Goal: Communication & Community: Ask a question

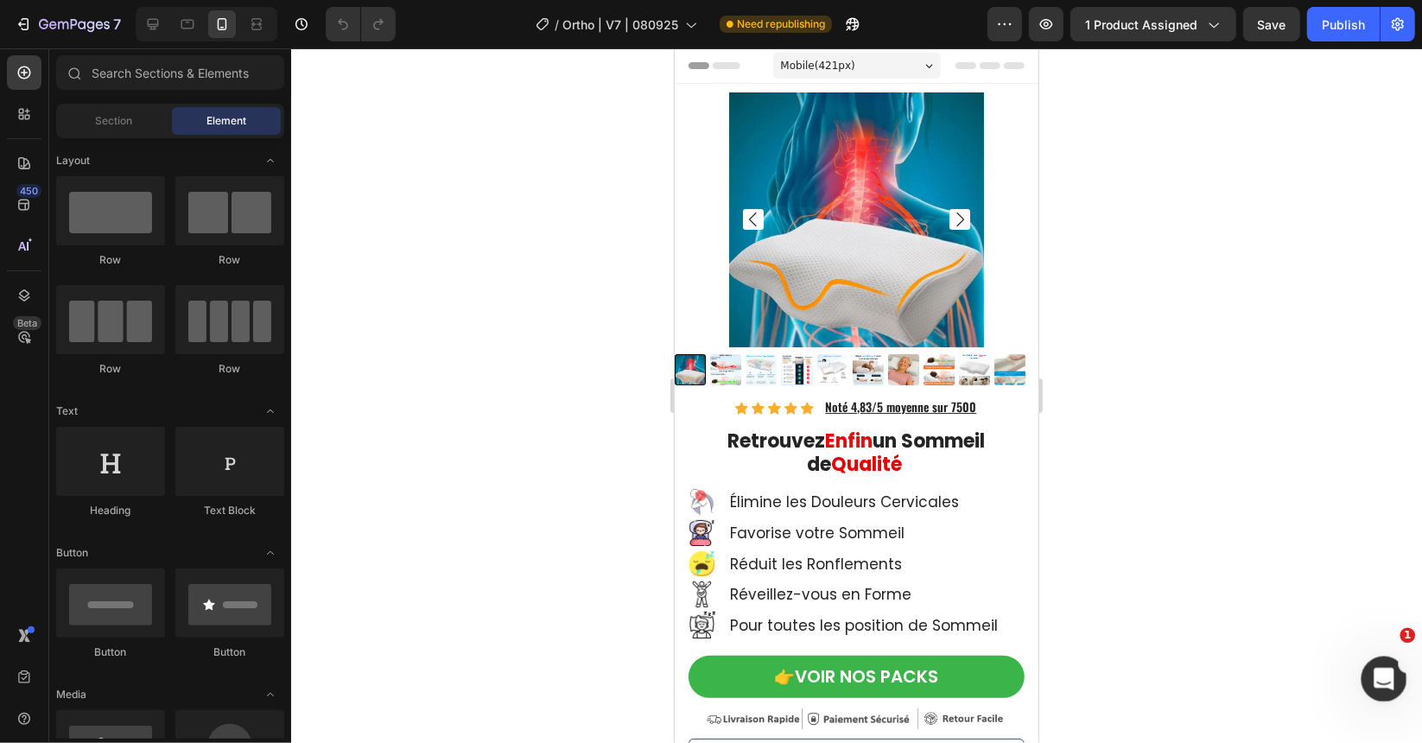
click at [1372, 672] on icon "Open Intercom Messenger" at bounding box center [1381, 676] width 29 height 29
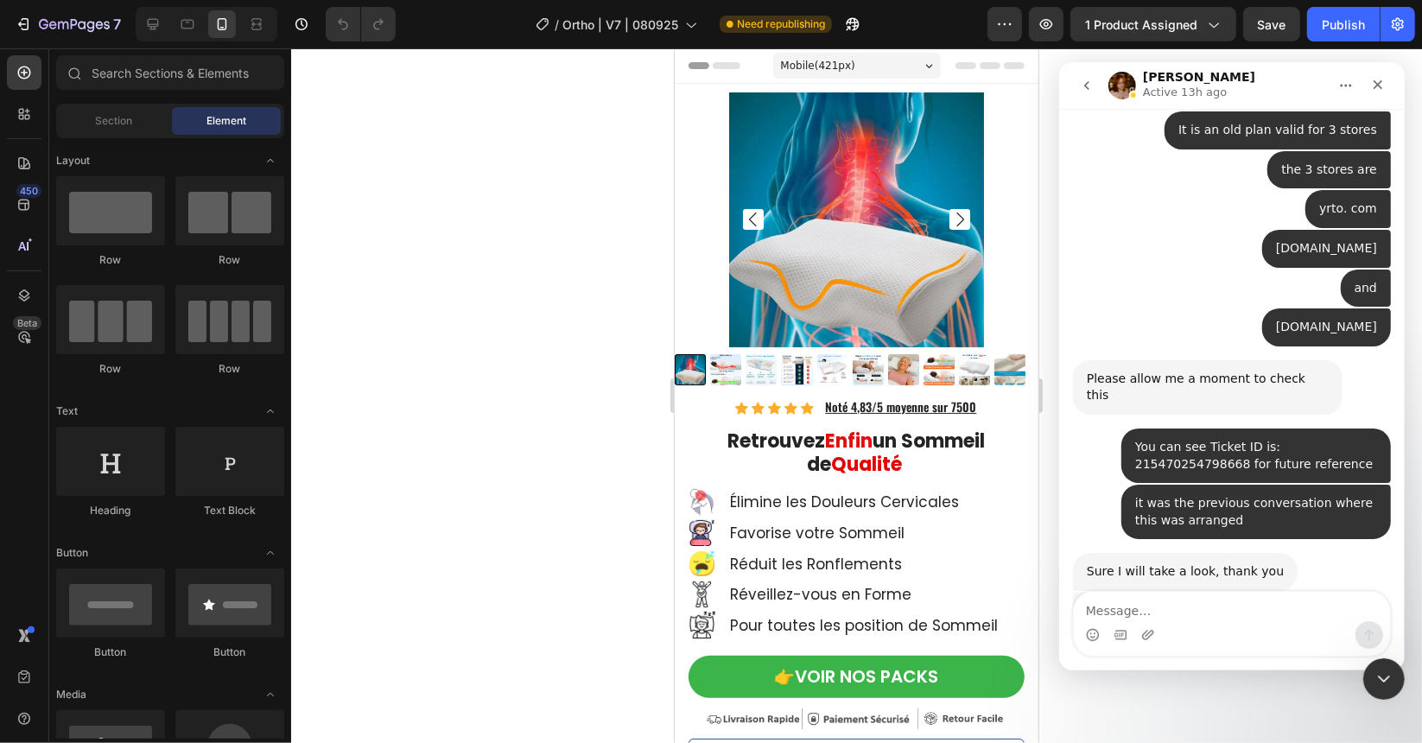
scroll to position [14397, 0]
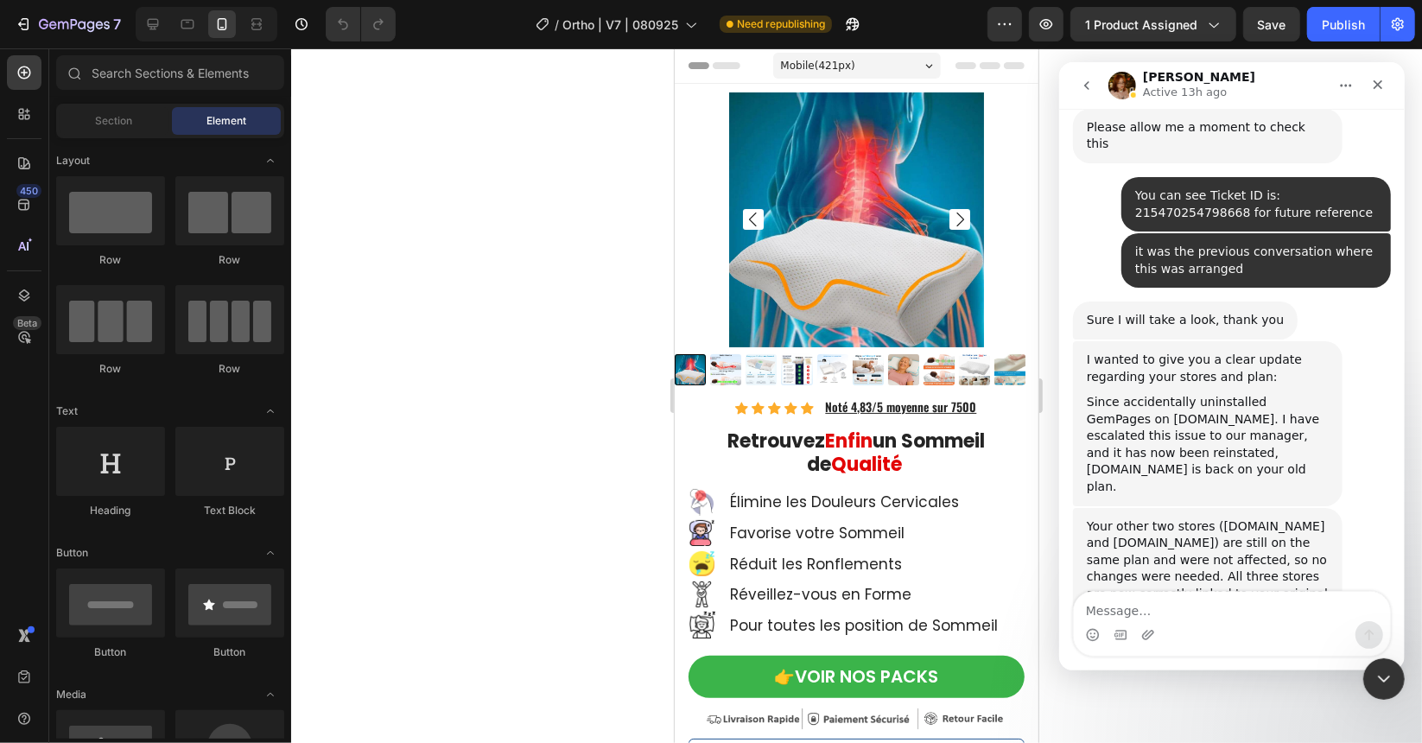
click at [1223, 613] on textarea "Message…" at bounding box center [1231, 605] width 316 height 29
type textarea "Hello, managed to export the template"
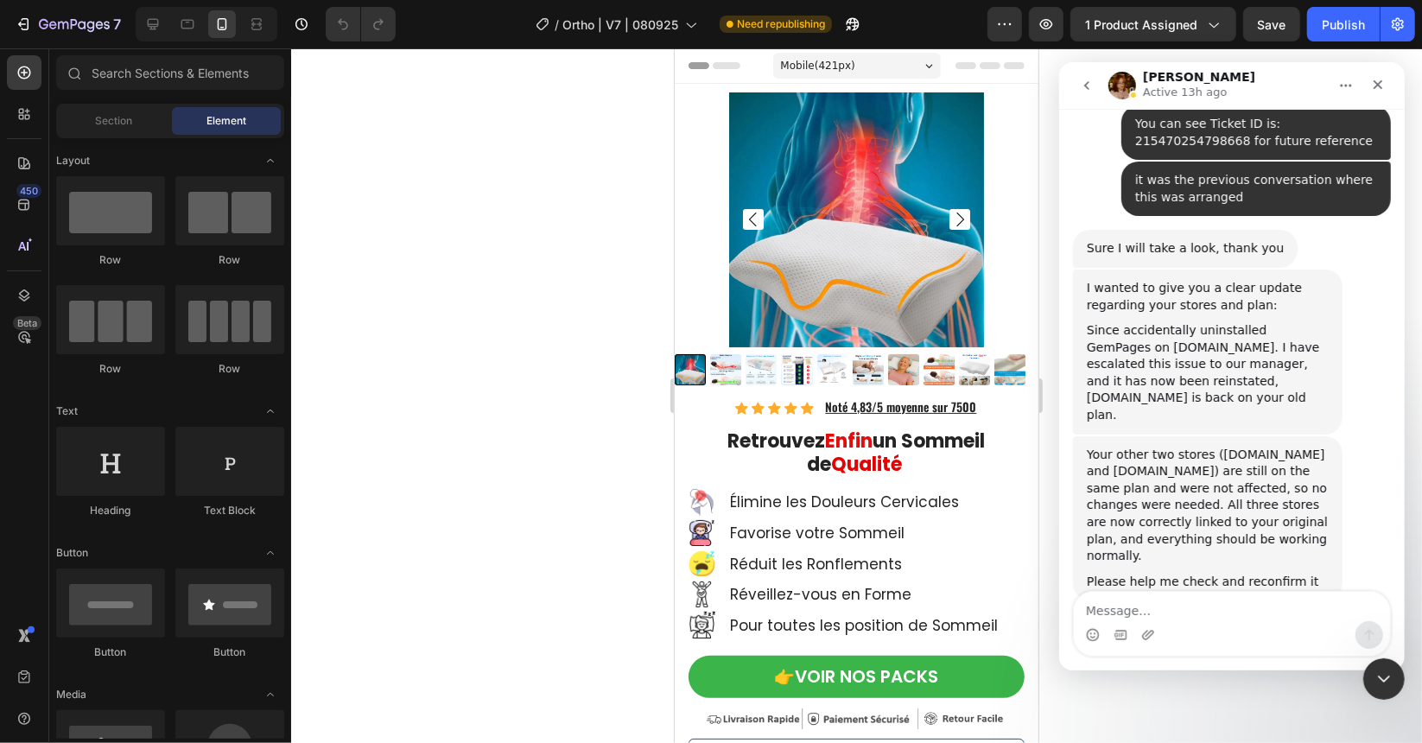
scroll to position [14472, 0]
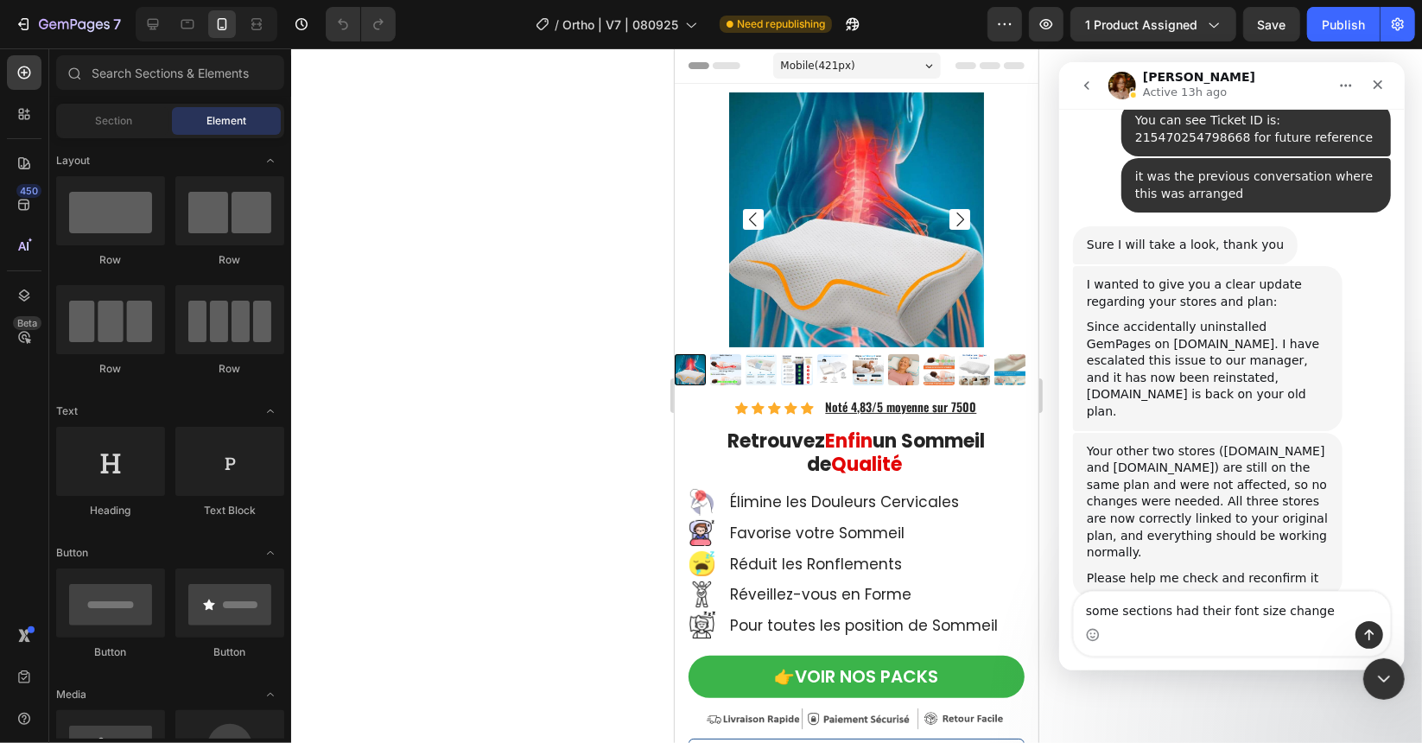
type textarea "some sections had their font size changed"
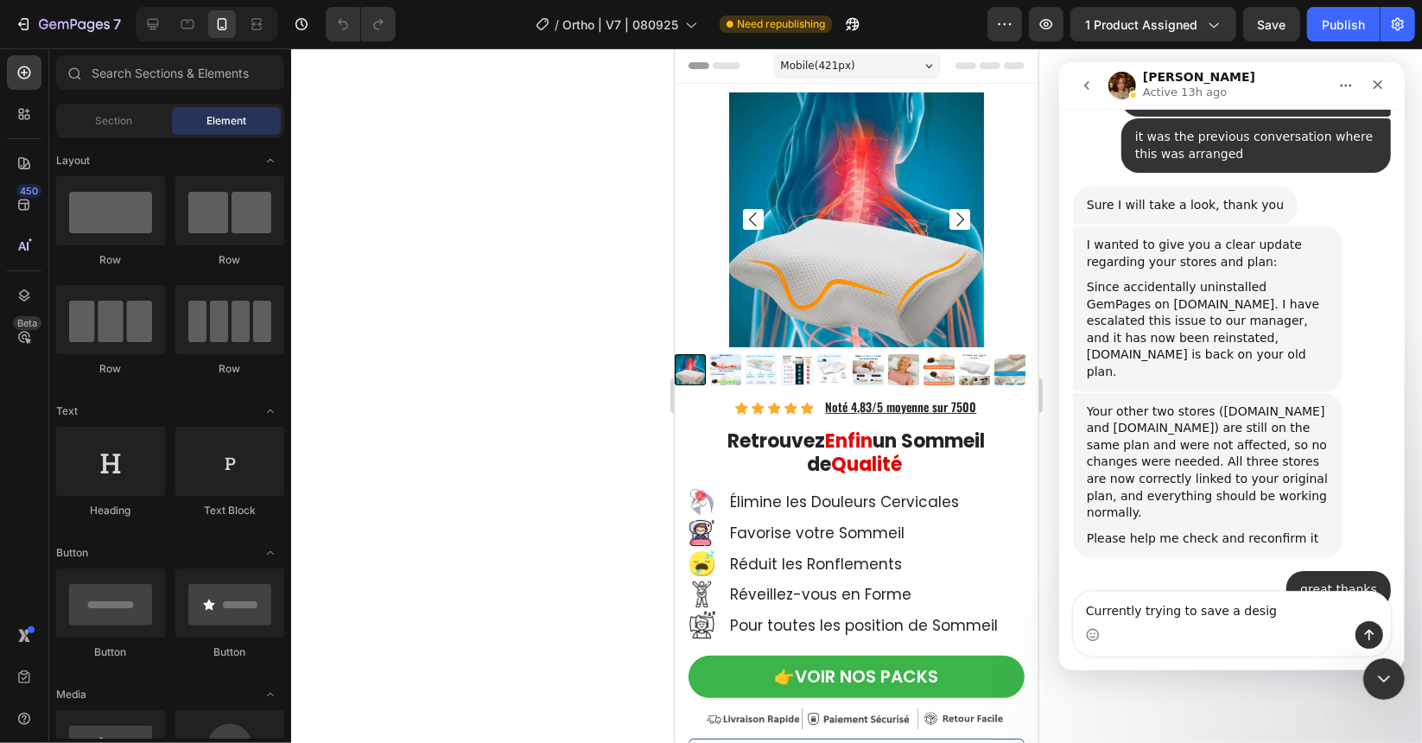
type textarea "Currently trying to save a design"
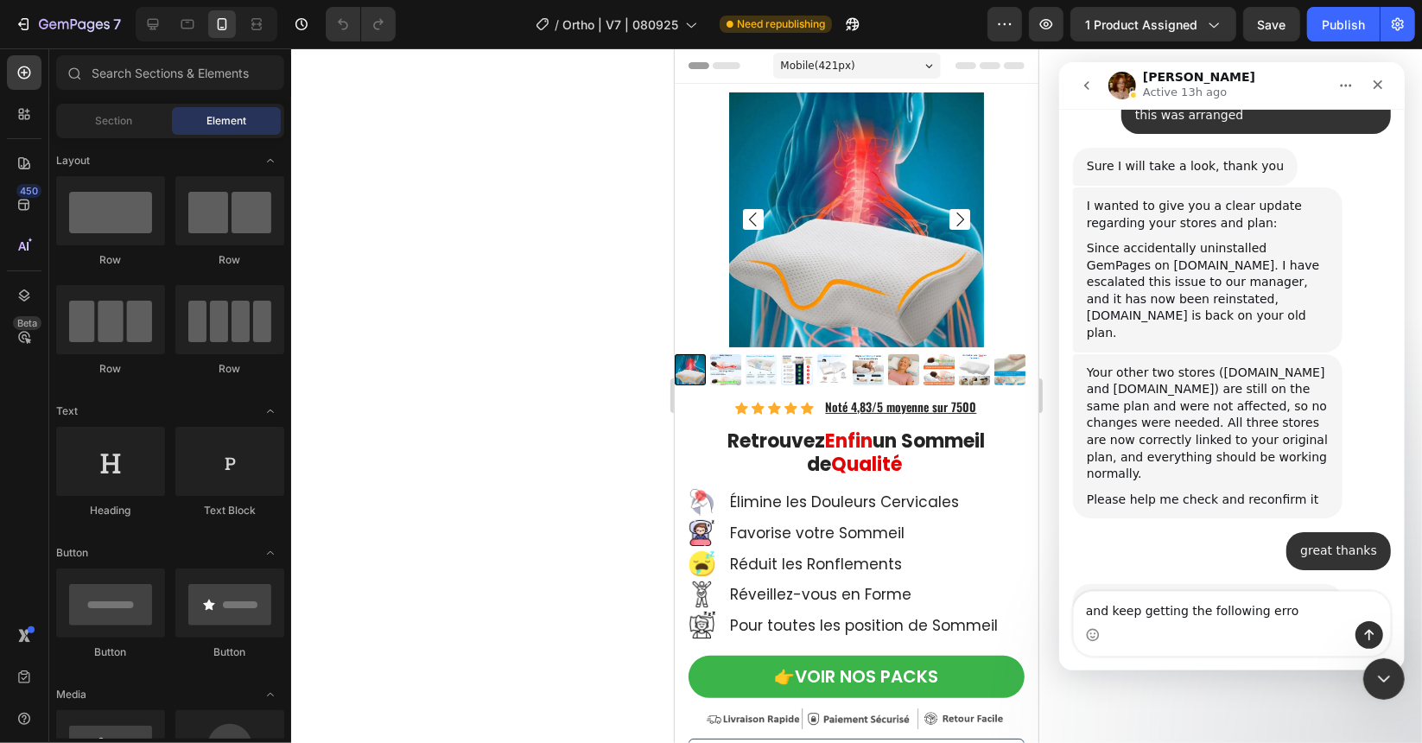
type textarea "and keep getting the following error"
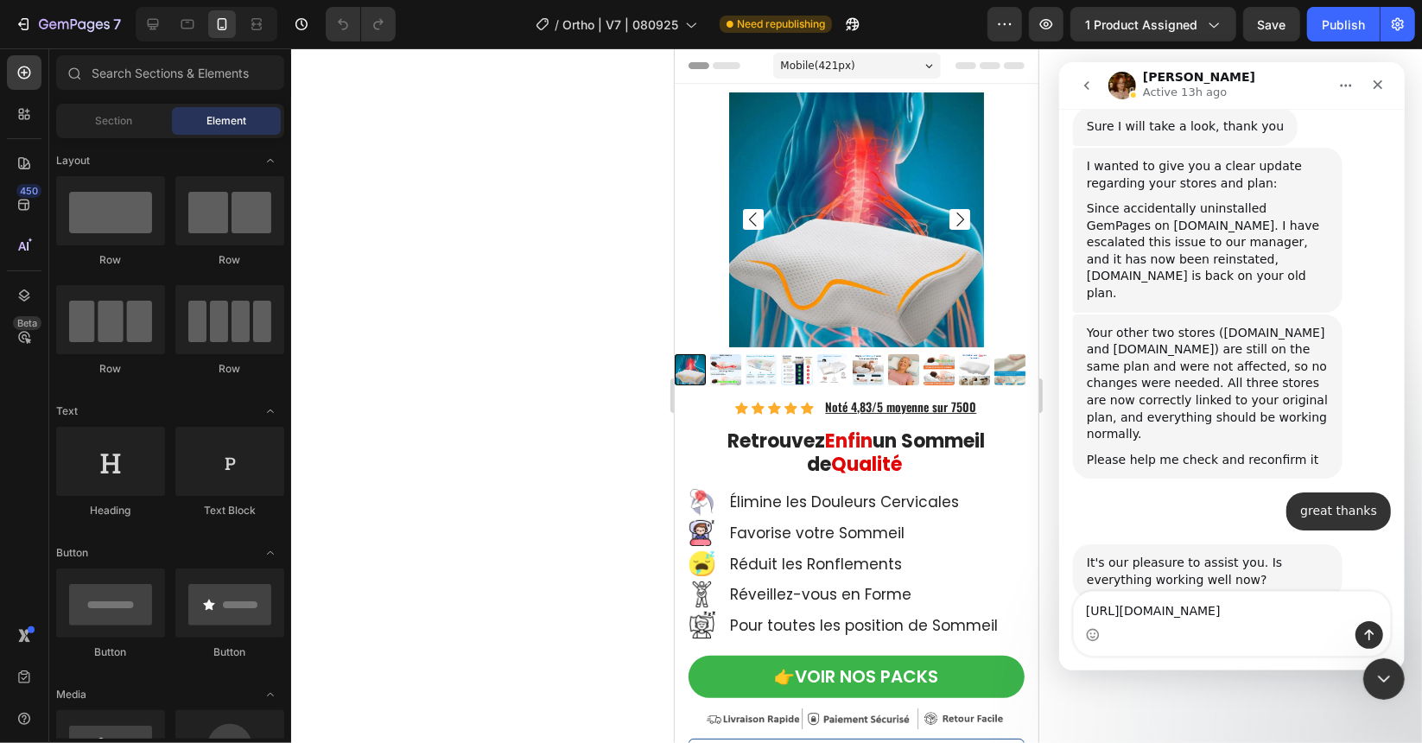
scroll to position [14625, 0]
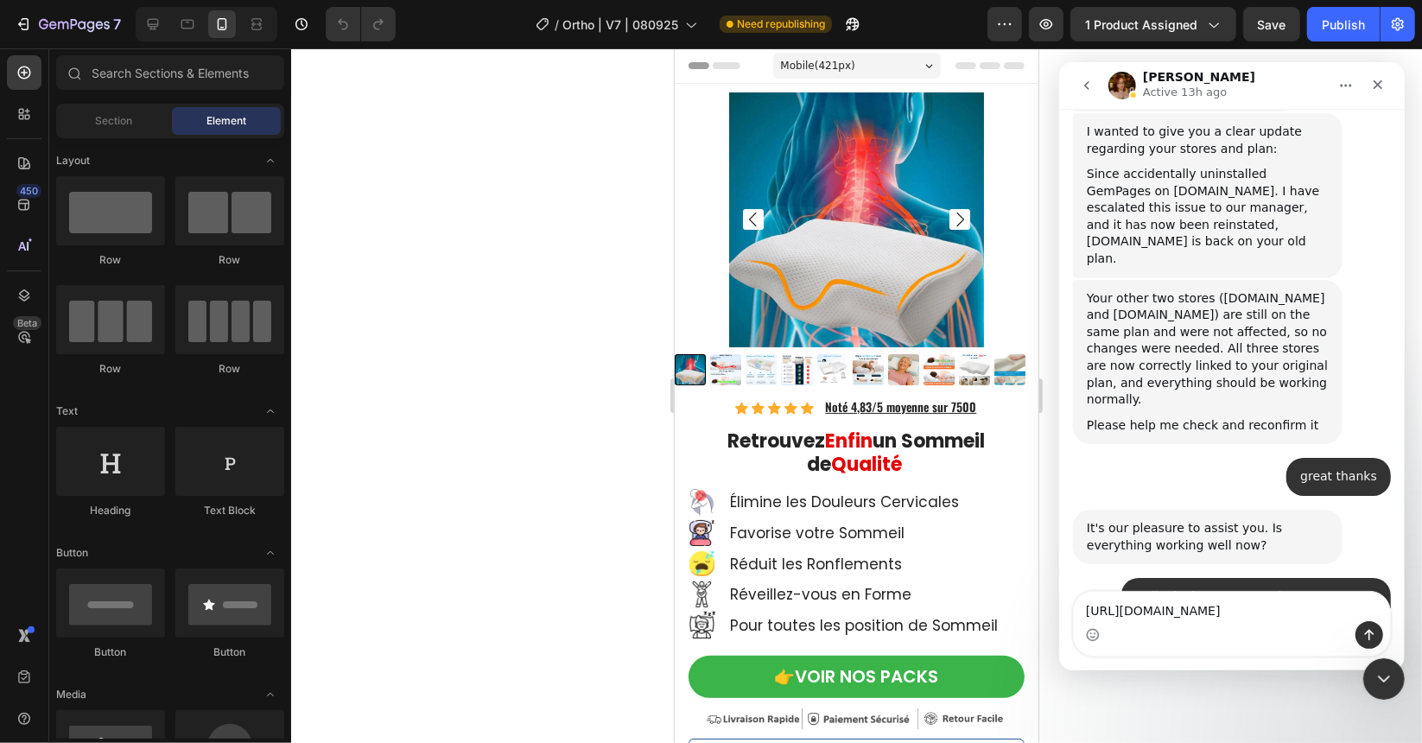
type textarea "[URL][DOMAIN_NAME]"
click at [1297, 617] on textarea "[URL][DOMAIN_NAME]" at bounding box center [1231, 605] width 316 height 29
click at [1297, 615] on textarea "[URL][DOMAIN_NAME]" at bounding box center [1231, 605] width 316 height 29
click at [1296, 614] on textarea "[URL][DOMAIN_NAME]" at bounding box center [1231, 605] width 316 height 29
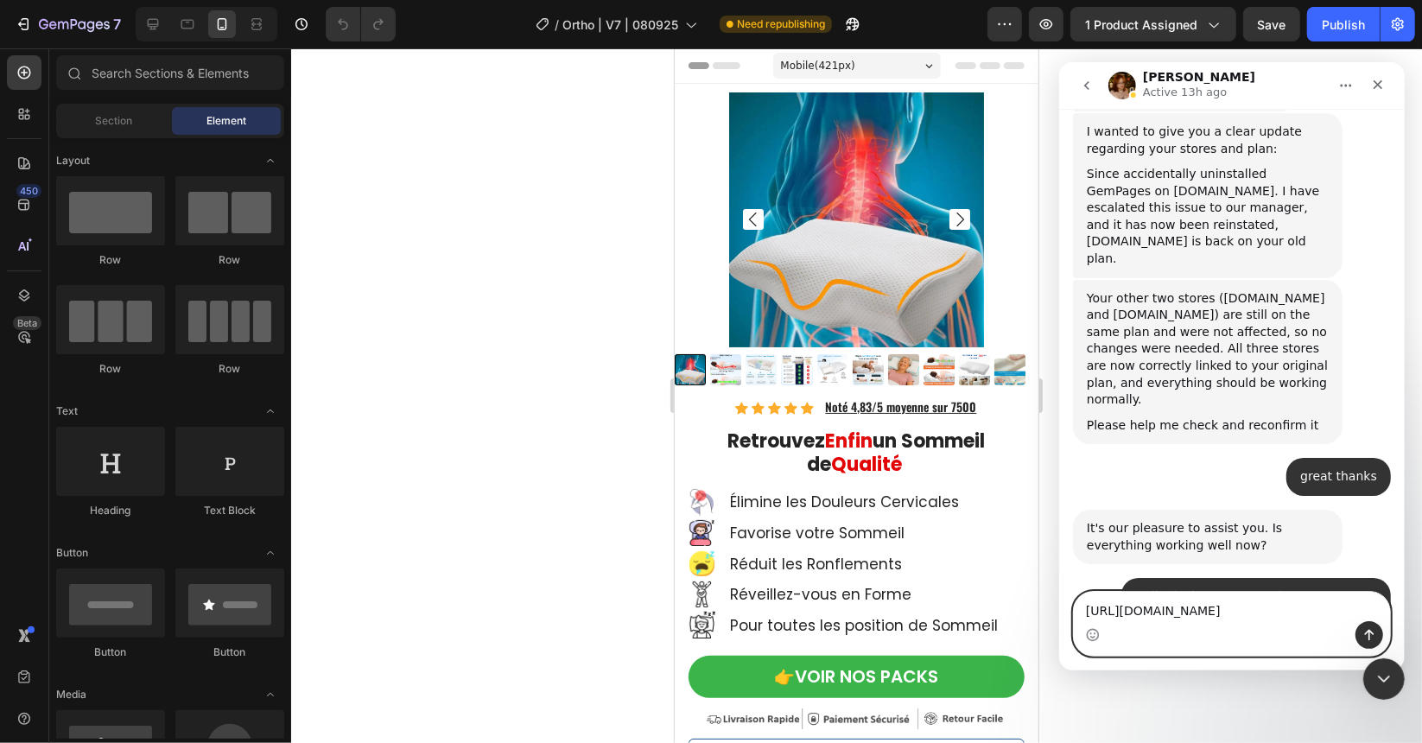
paste textarea "Message…"
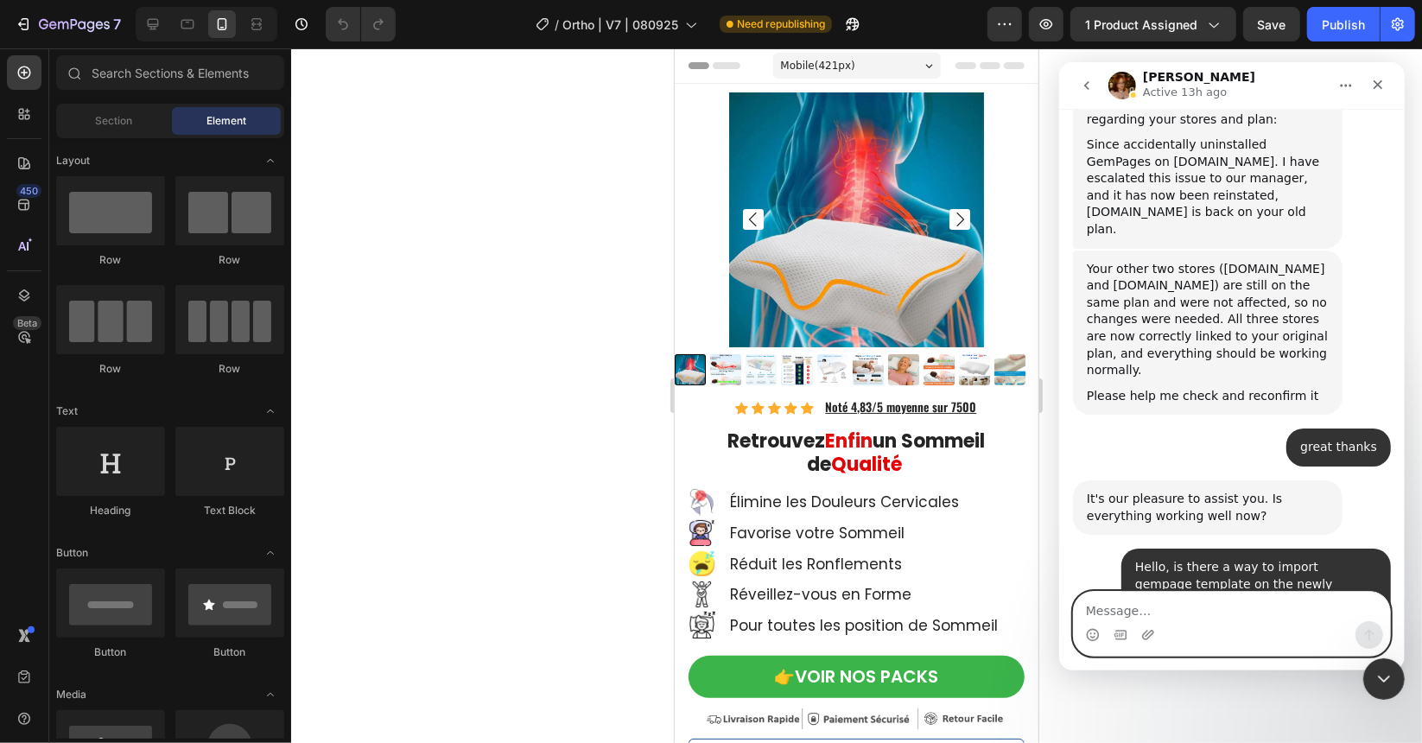
scroll to position [14687, 0]
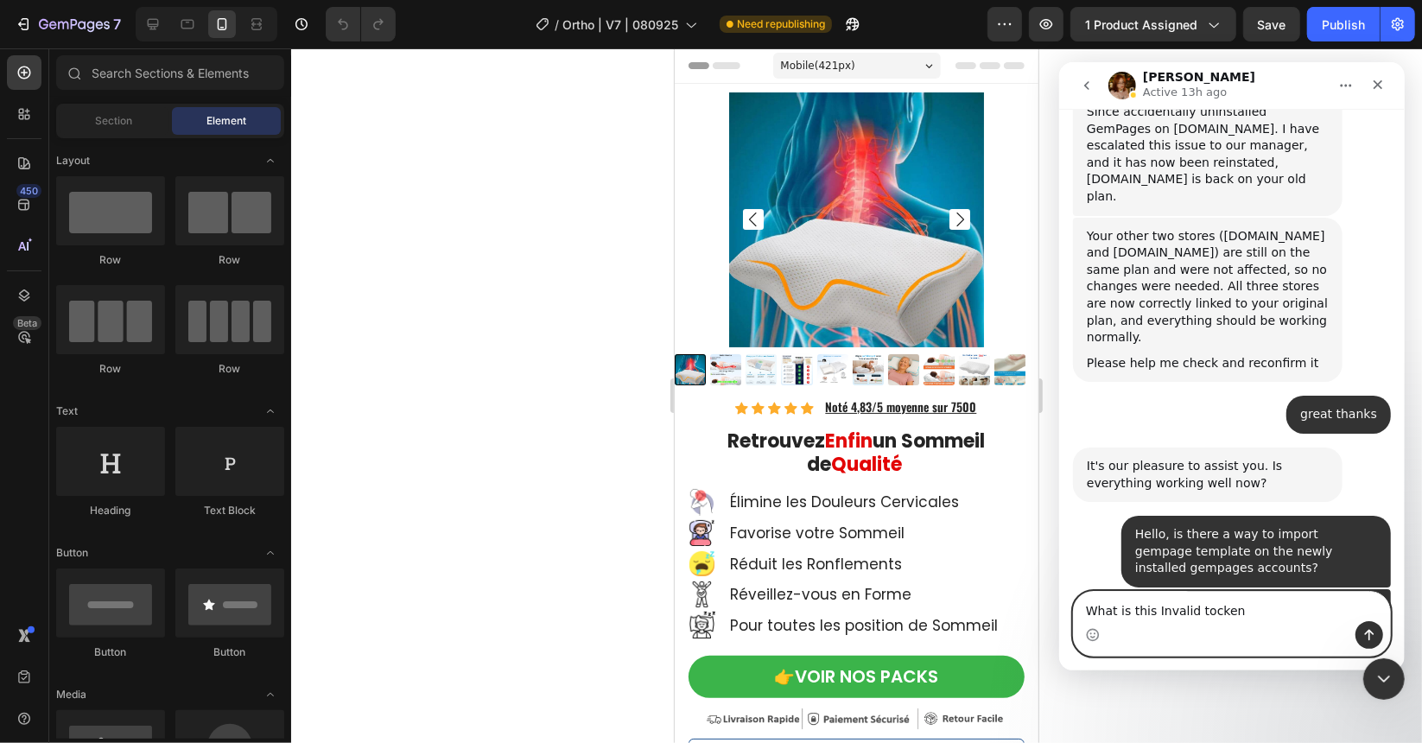
type textarea "What is this Invalid tocken?"
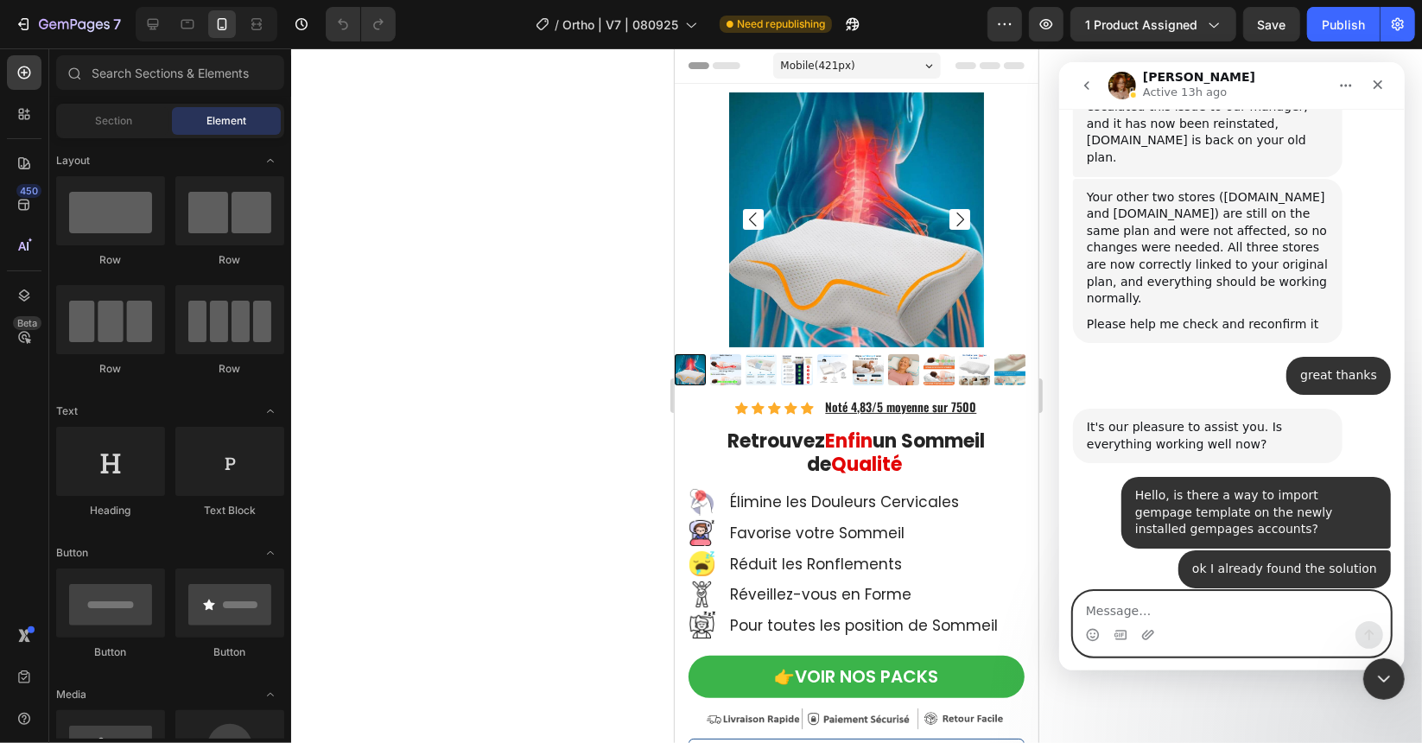
click at [1200, 615] on textarea "Message…" at bounding box center [1231, 605] width 316 height 29
type textarea "Do you know what is the issue?"
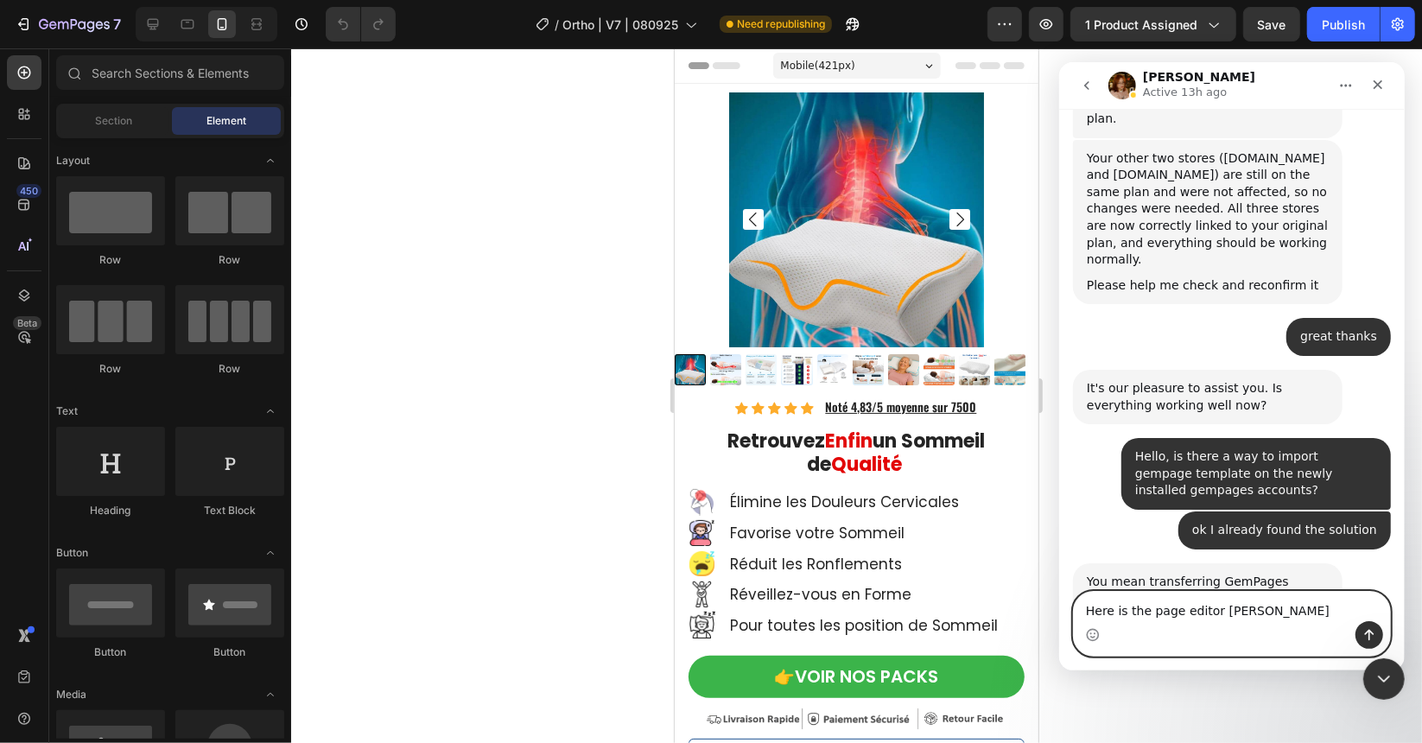
type textarea "Here is the page editor link"
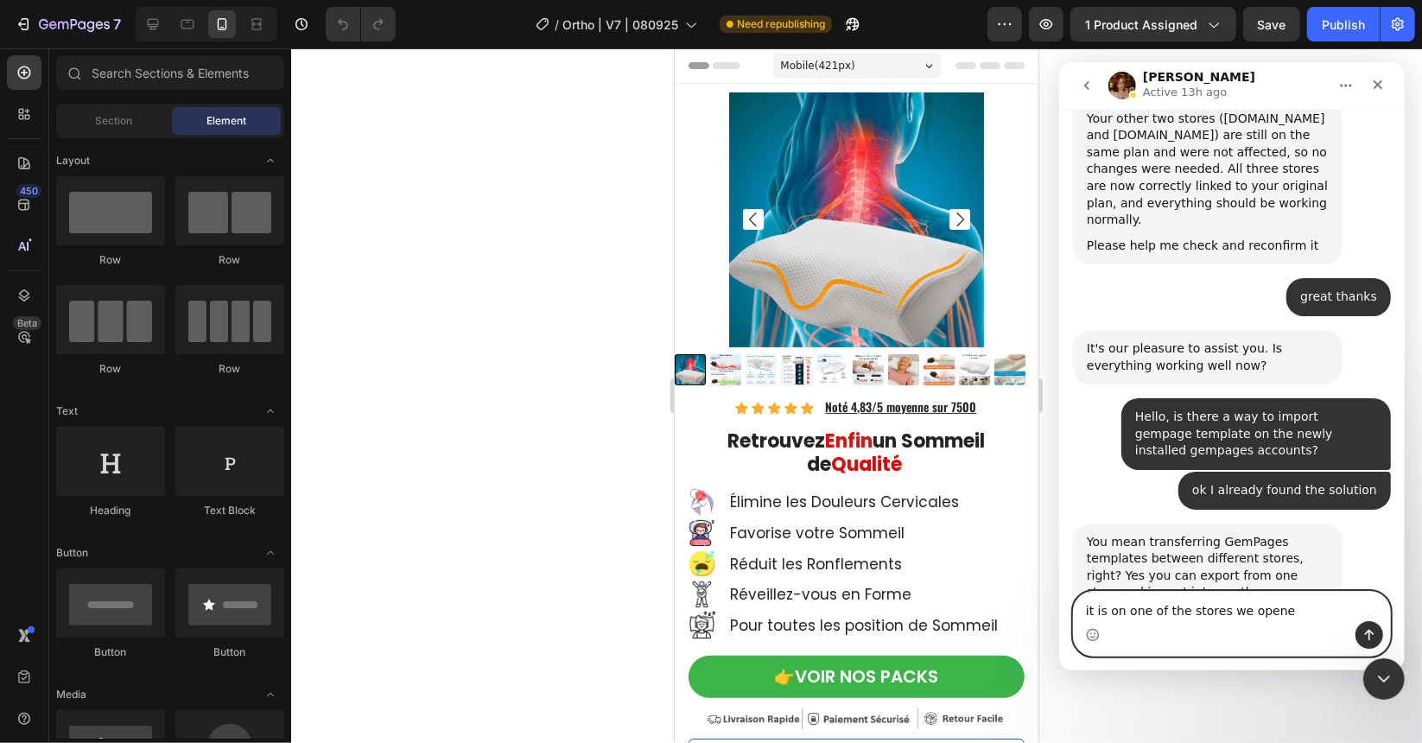
type textarea "it is on one of the stores we opened"
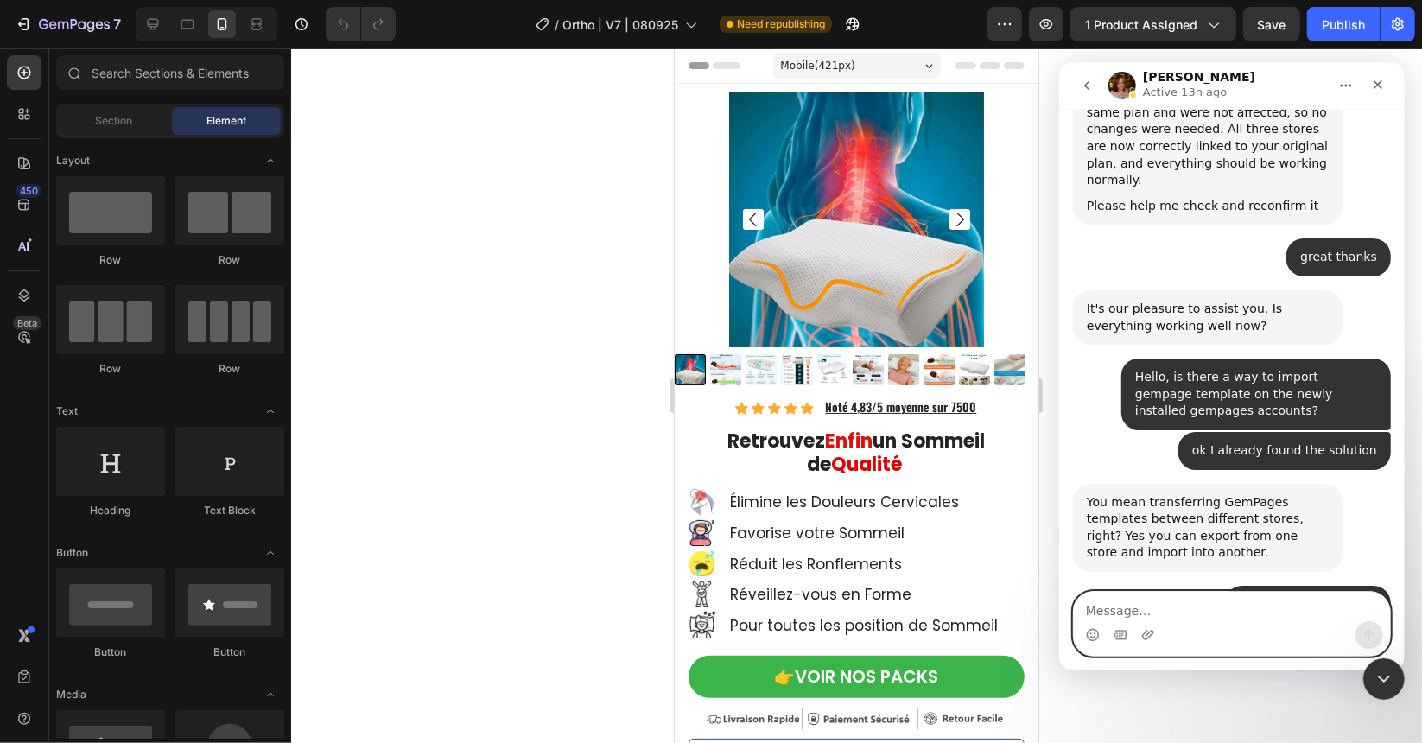
paste textarea "[URL][DOMAIN_NAME][DOMAIN_NAME]"
type textarea "[URL][DOMAIN_NAME][DOMAIN_NAME]"
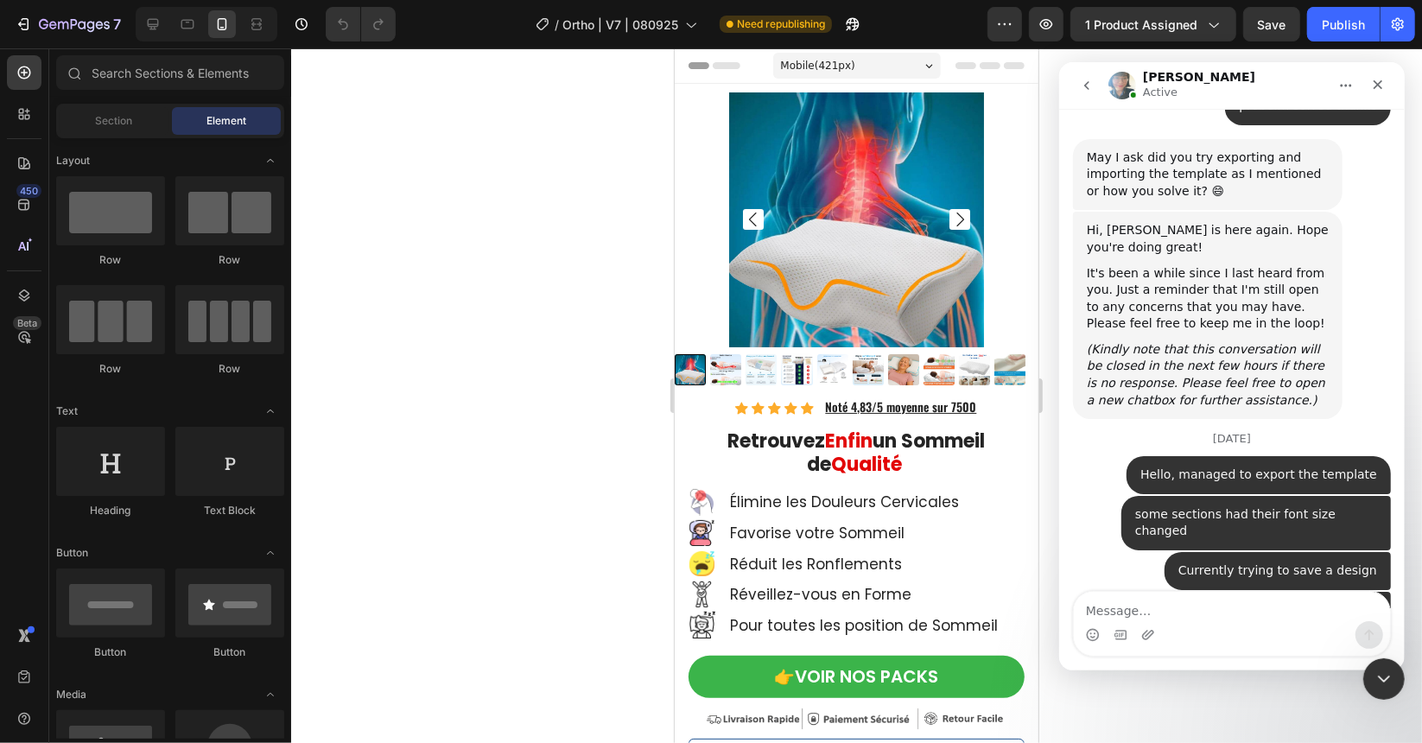
scroll to position [15455, 0]
